Goal: Find specific page/section: Find specific page/section

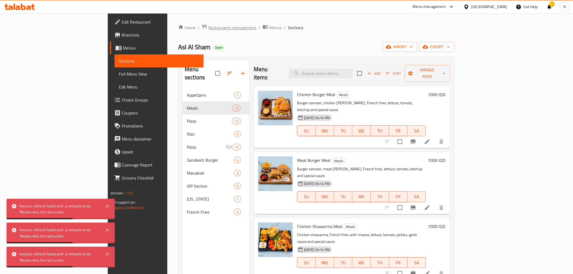
scroll to position [30, 0]
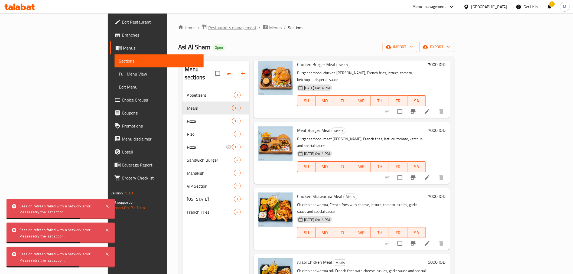
click at [208, 27] on span "Restaurants management" at bounding box center [232, 27] width 48 height 6
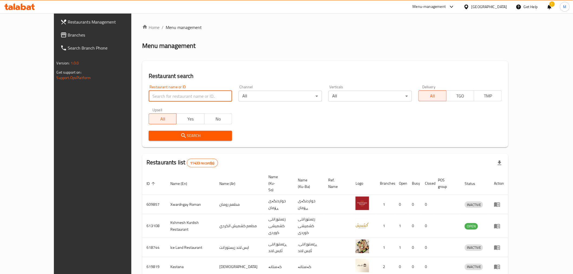
click at [169, 98] on input "search" at bounding box center [190, 96] width 83 height 11
type input "ا"
type input "asl al sham"
click button "Search" at bounding box center [190, 136] width 83 height 10
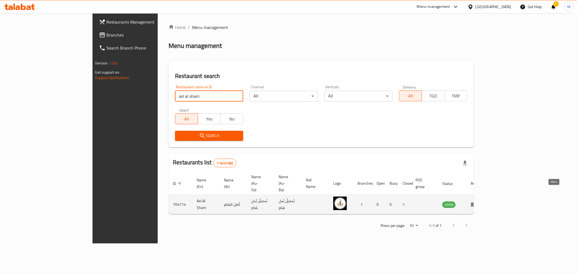
click at [478, 201] on icon "enhanced table" at bounding box center [474, 204] width 6 height 6
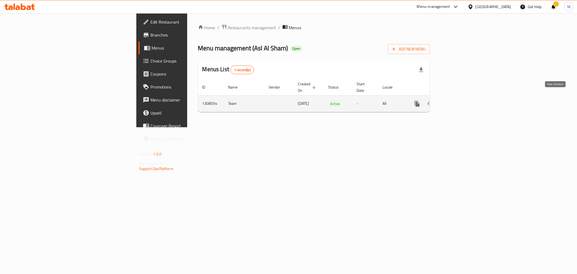
click at [460, 100] on icon "enhanced table" at bounding box center [456, 103] width 6 height 6
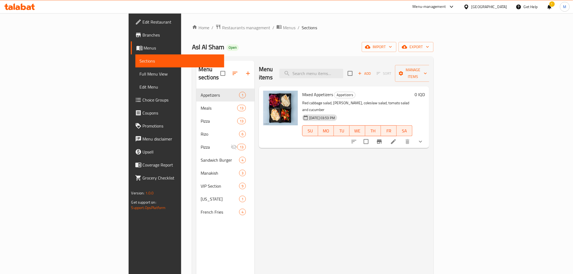
click at [143, 35] on span "Branches" at bounding box center [181, 35] width 77 height 6
